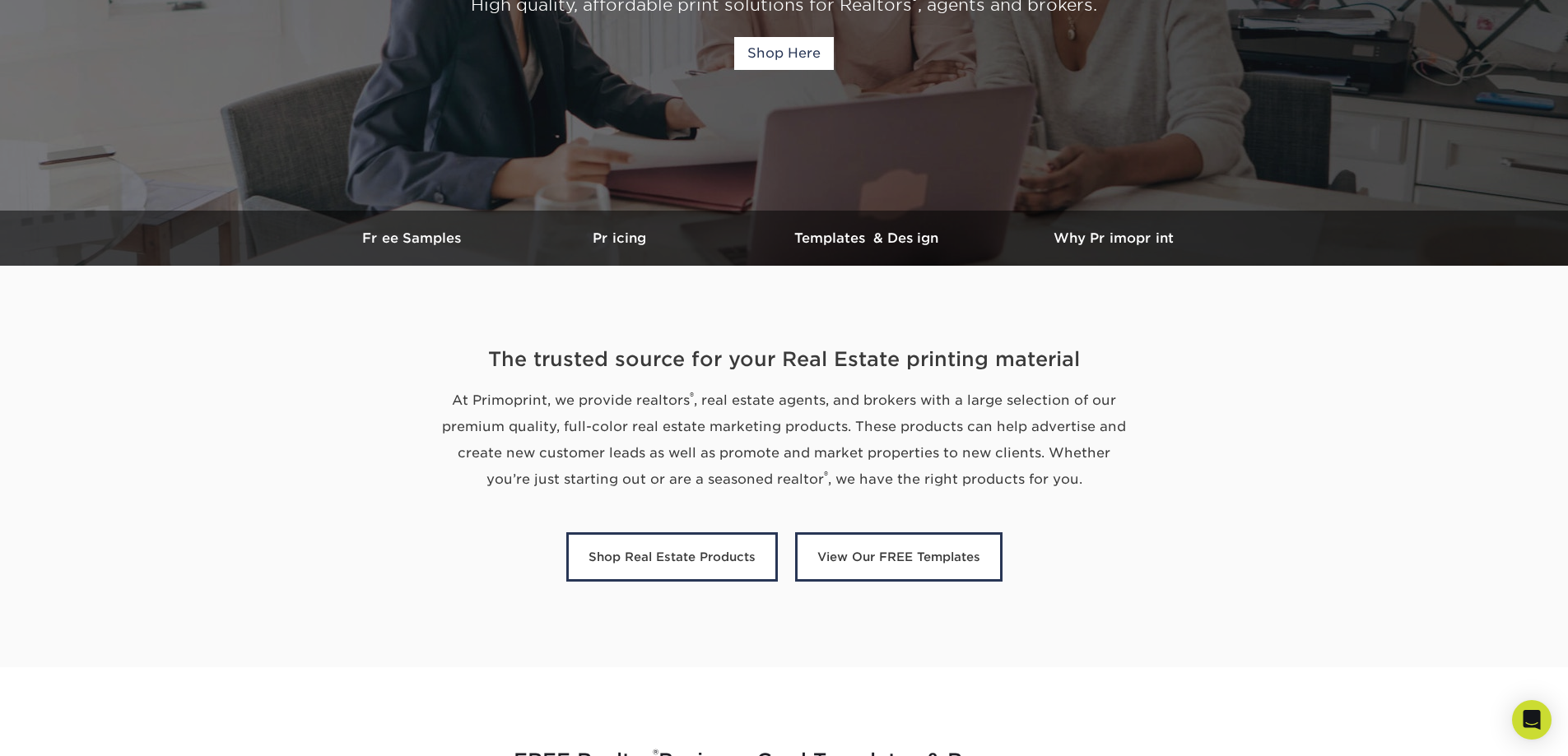
scroll to position [330, 0]
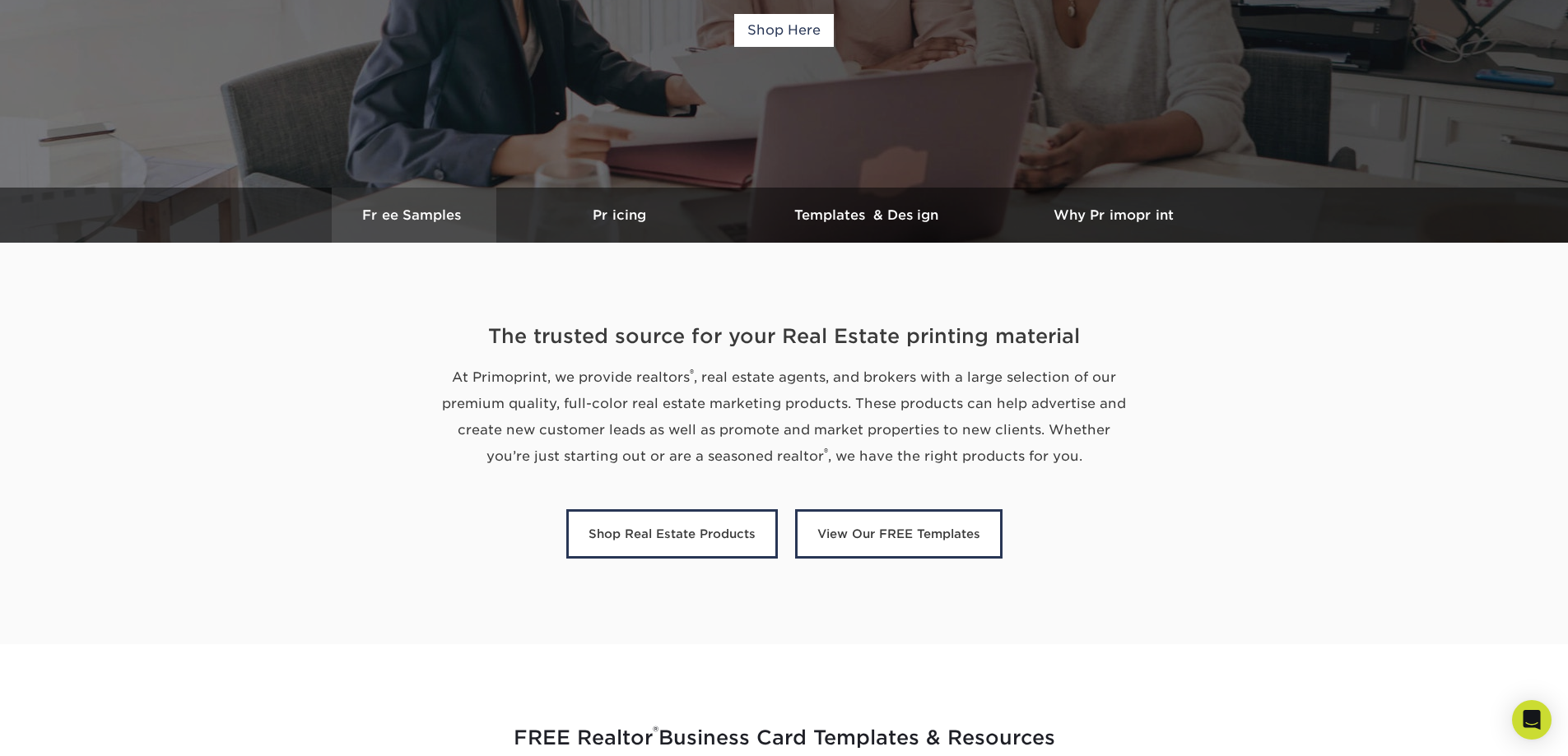
click at [410, 218] on h3 "Free Samples" at bounding box center [413, 215] width 164 height 15
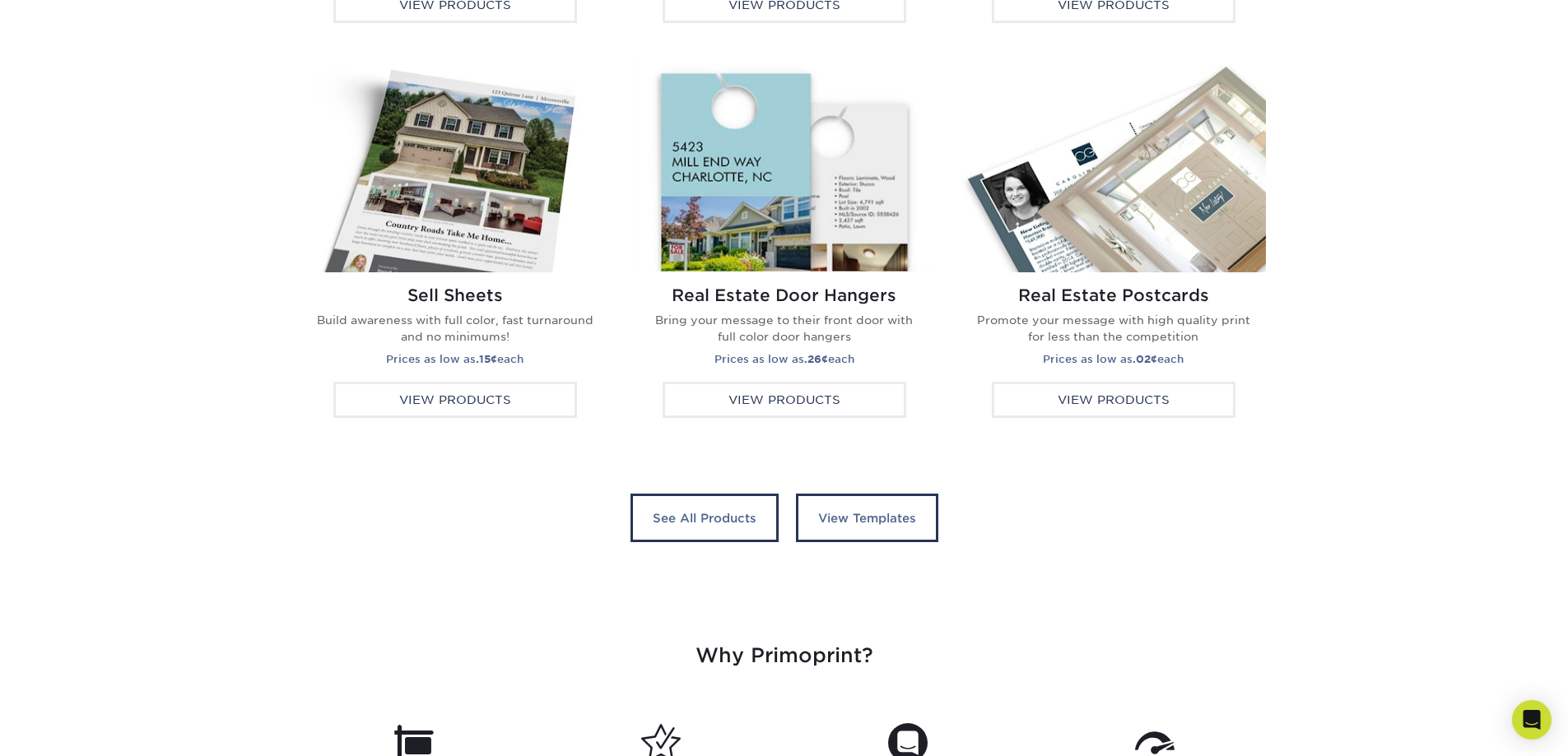
scroll to position [3078, 0]
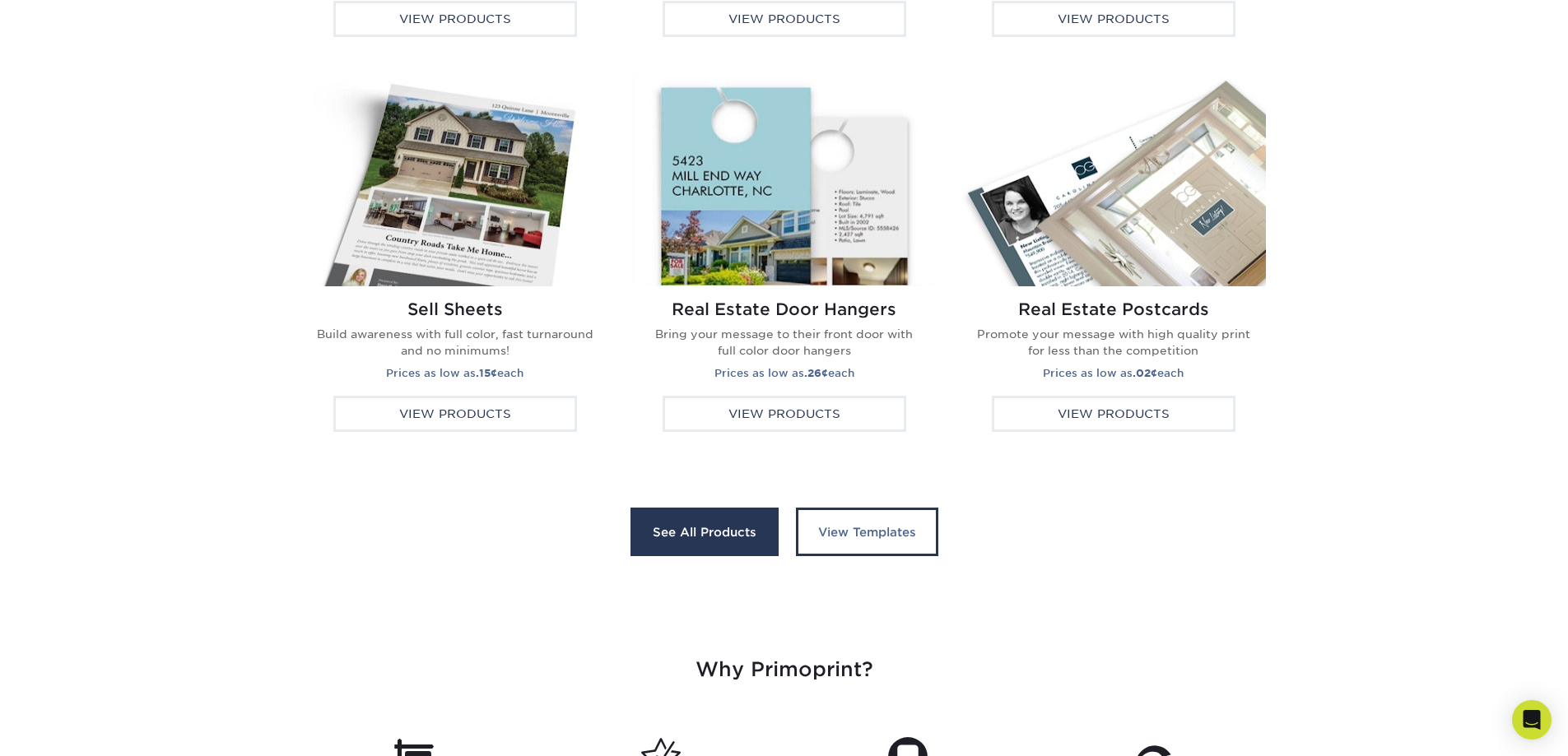
click at [691, 530] on link "See All Products" at bounding box center [705, 533] width 148 height 49
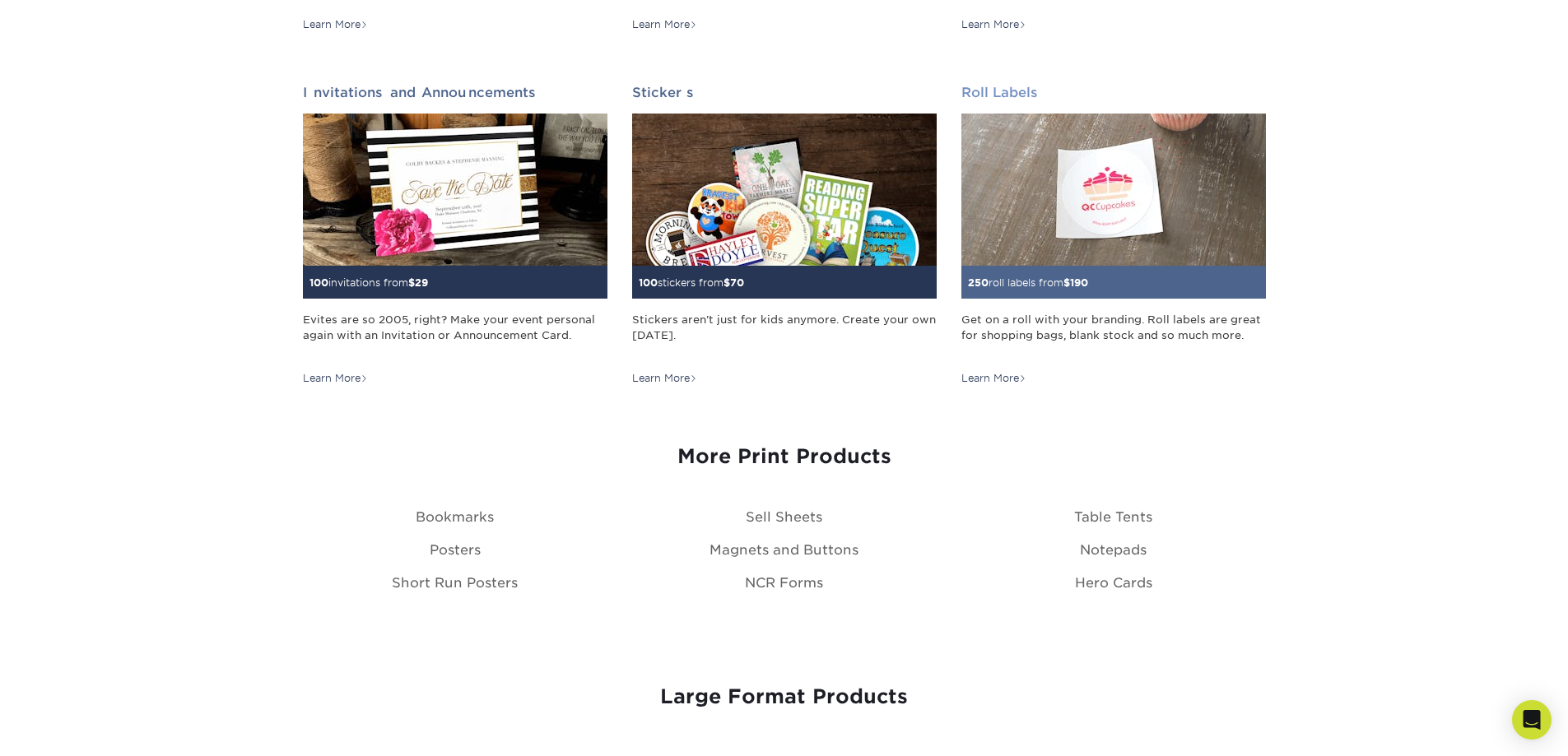
scroll to position [1646, 0]
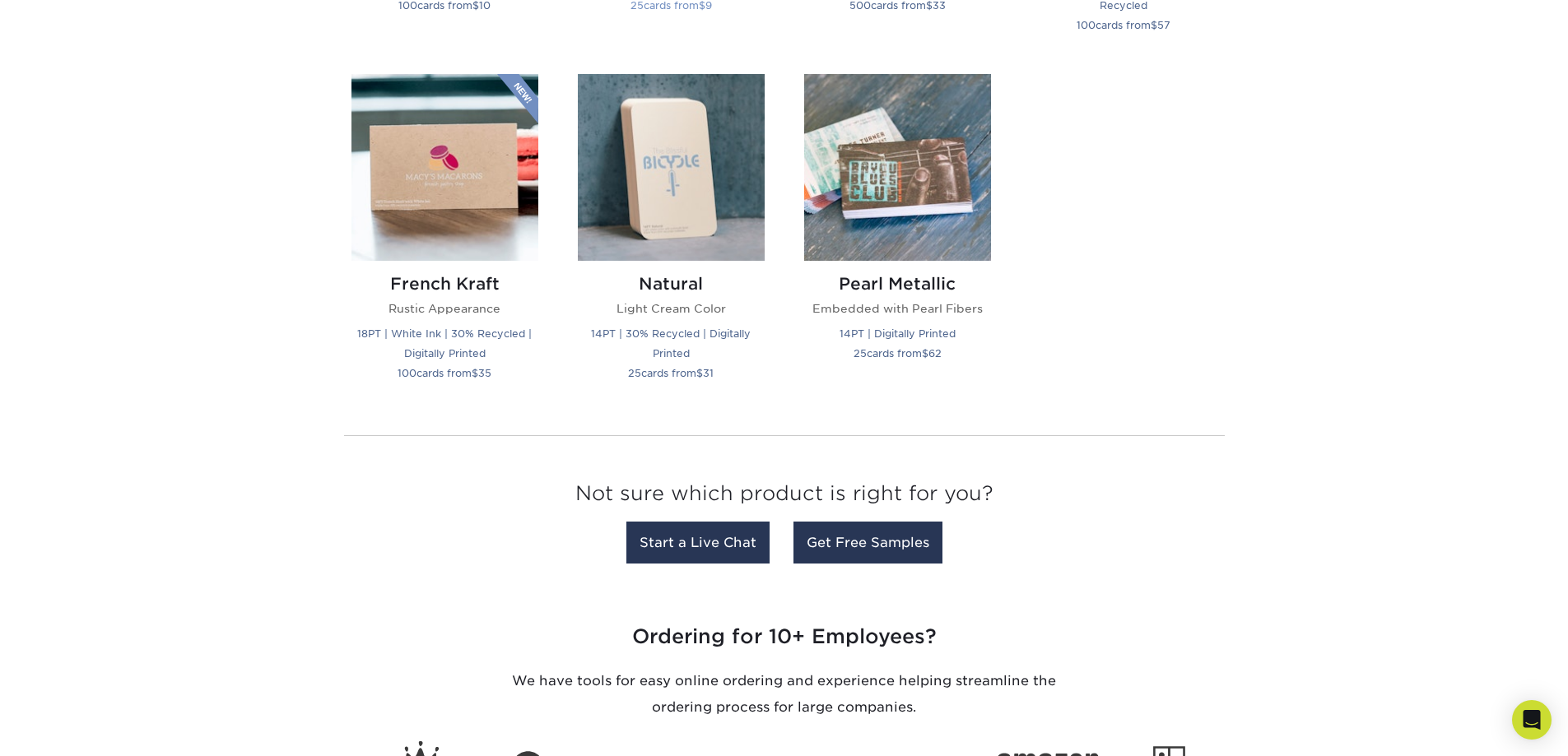
scroll to position [1893, 0]
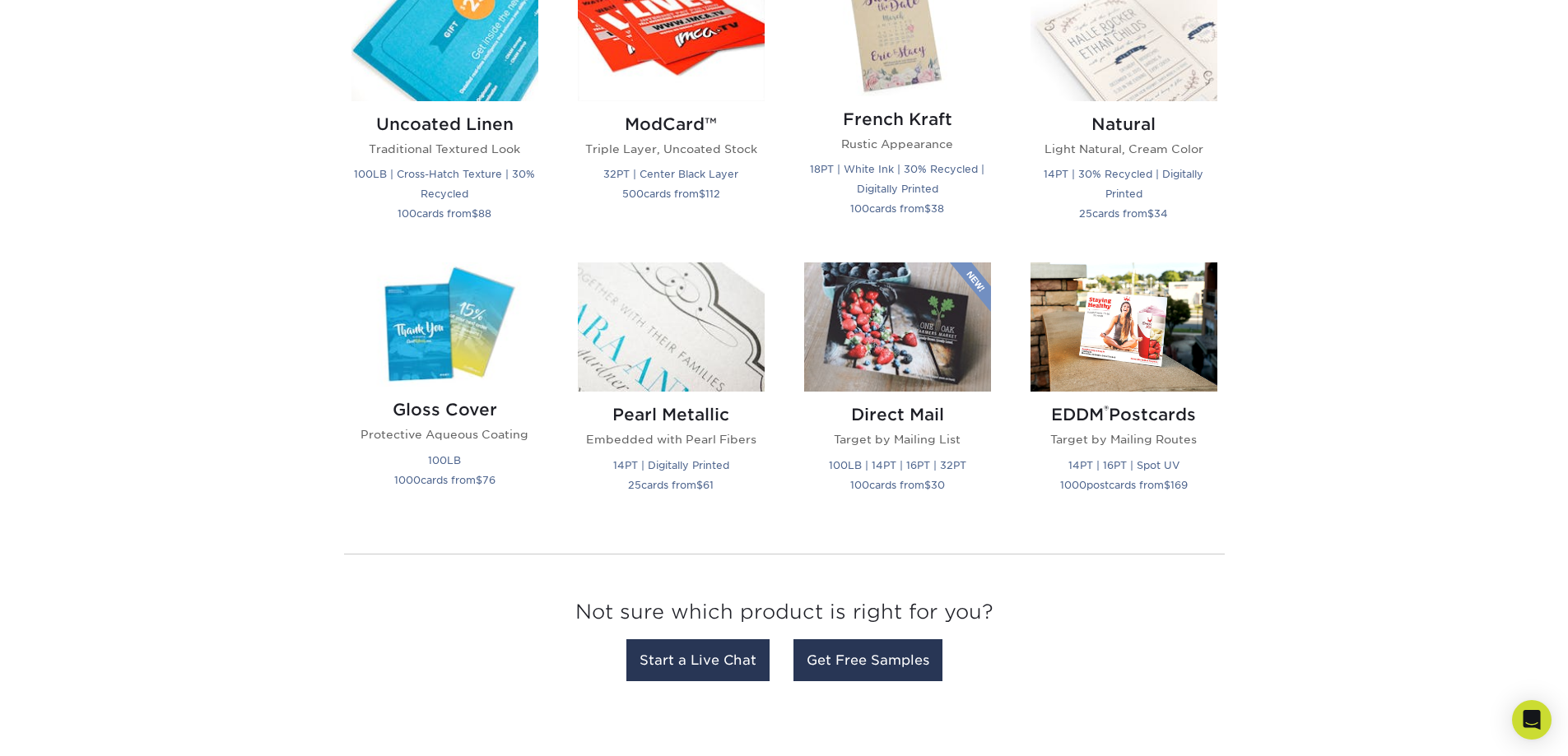
scroll to position [2057, 0]
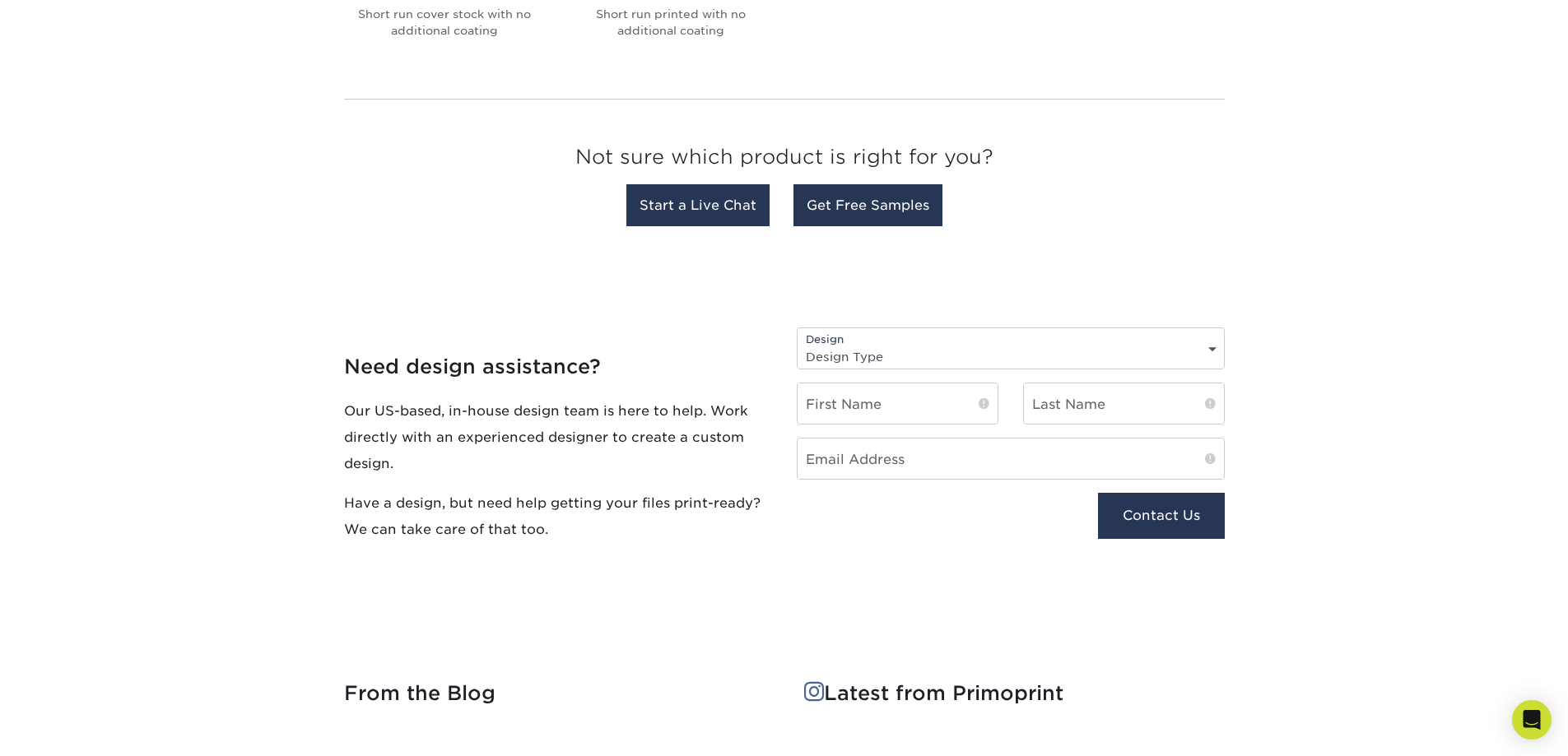
scroll to position [1481, 0]
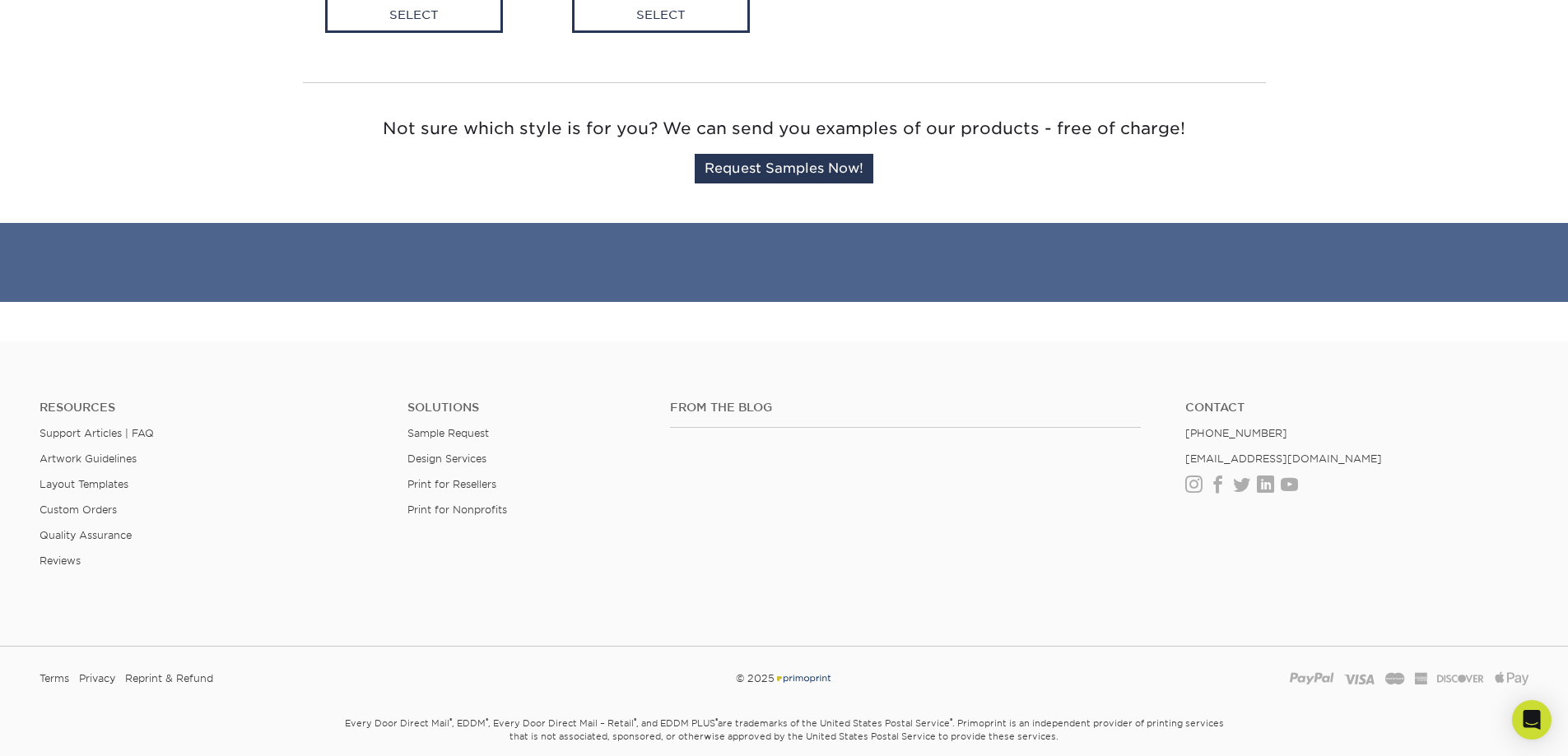
scroll to position [815, 0]
